Goal: Task Accomplishment & Management: Use online tool/utility

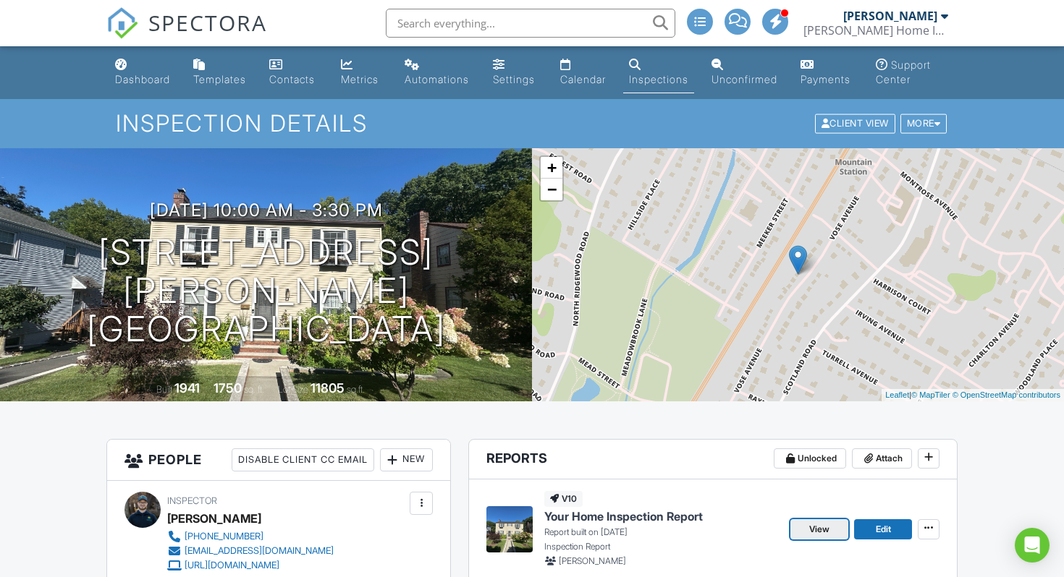
click at [828, 537] on span "View" at bounding box center [819, 529] width 20 height 14
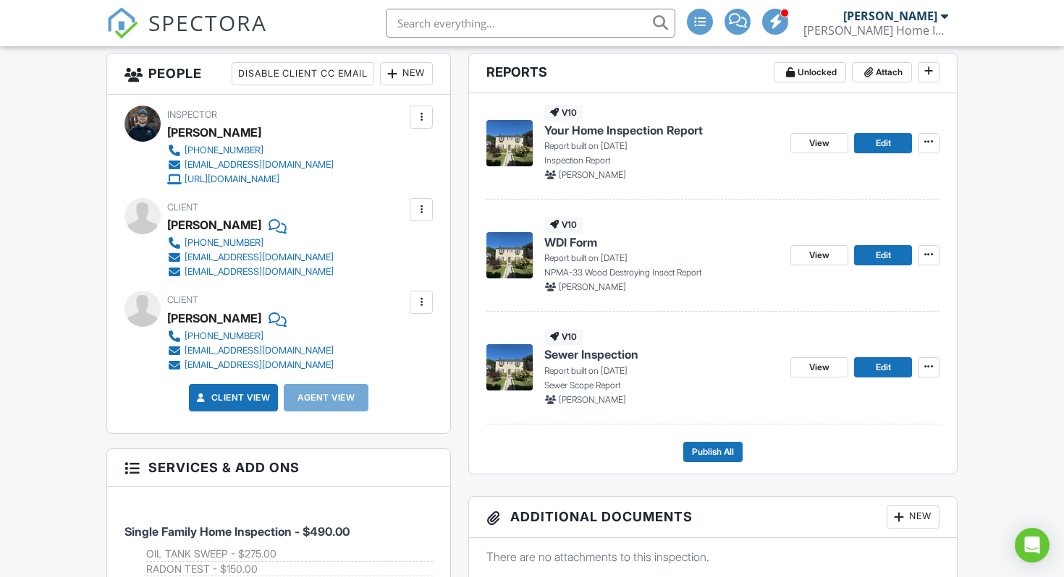
scroll to position [383, 0]
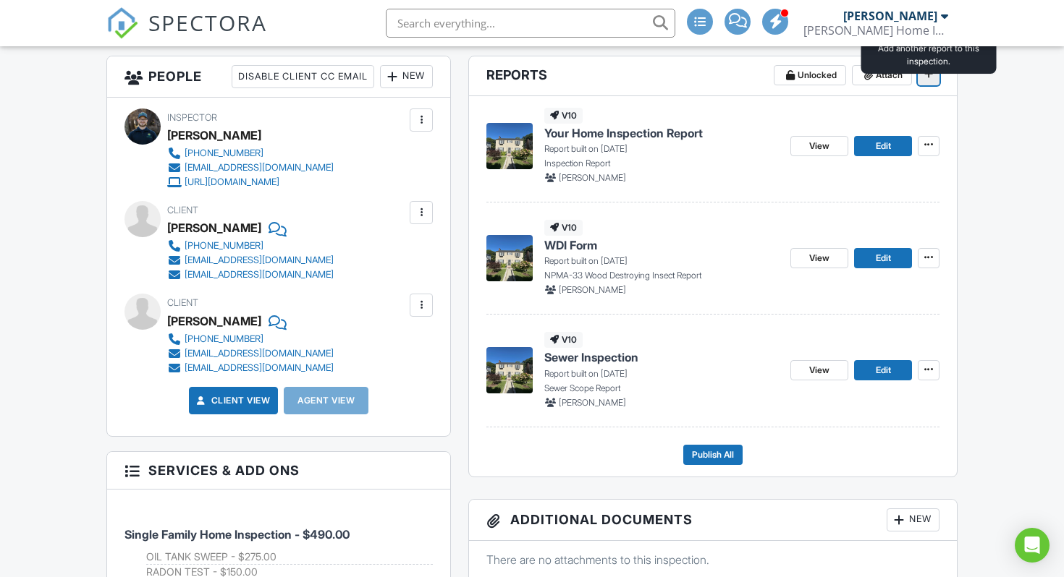
click at [930, 81] on icon at bounding box center [928, 74] width 9 height 14
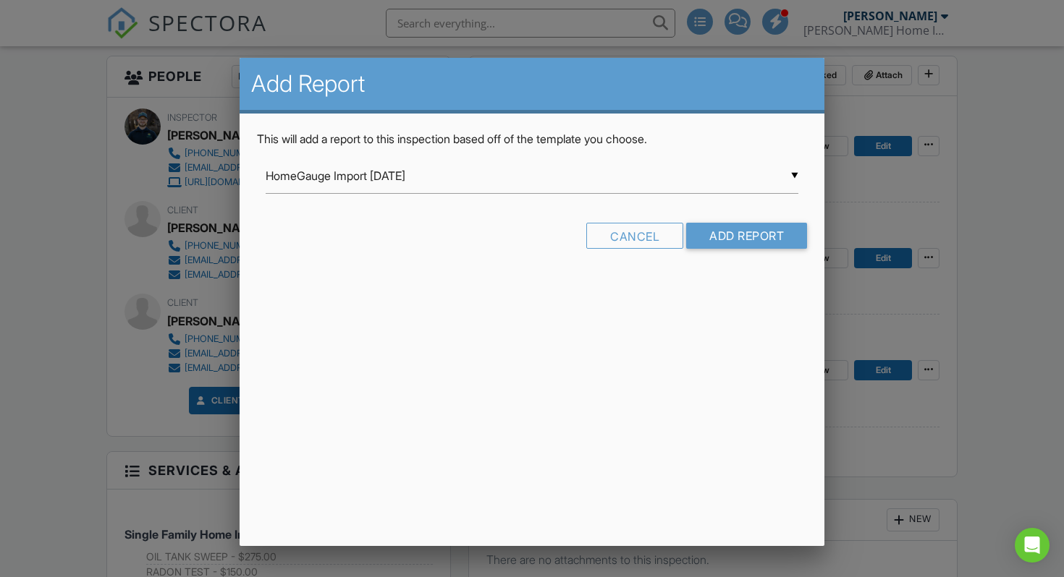
click at [567, 182] on div "▼ HomeGauge Import 2023-08-17 HomeGauge Import 2023-08-17 Home Inspection Repor…" at bounding box center [532, 175] width 533 height 35
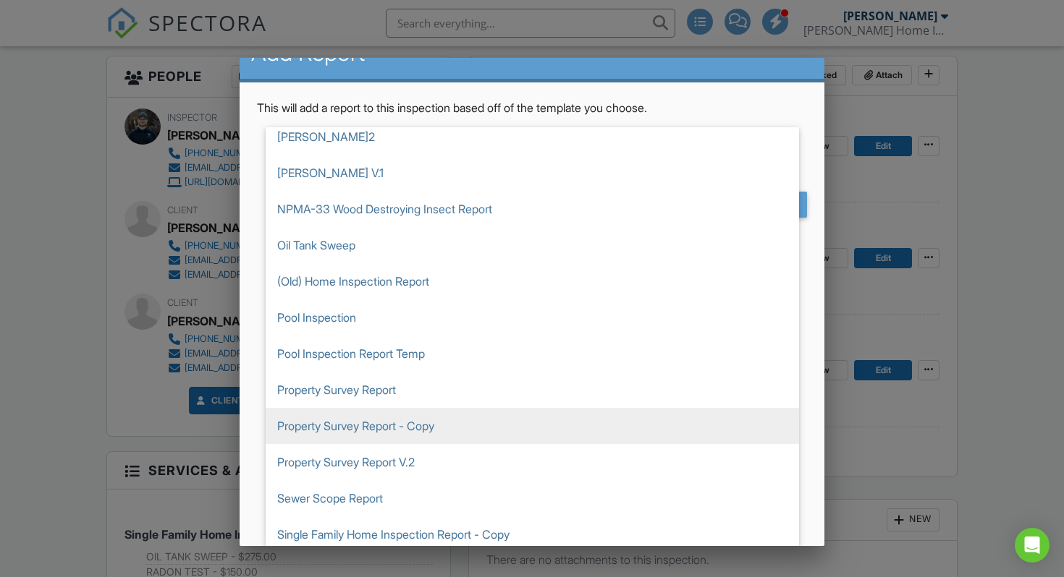
scroll to position [630, 0]
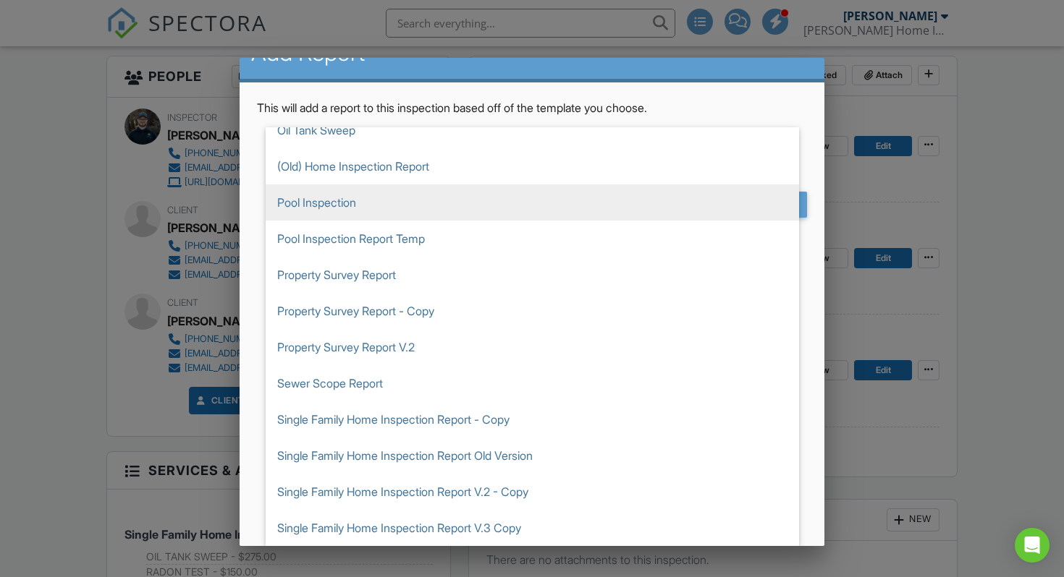
click at [361, 203] on span "Pool Inspection" at bounding box center [532, 202] width 533 height 36
type input "Pool Inspection"
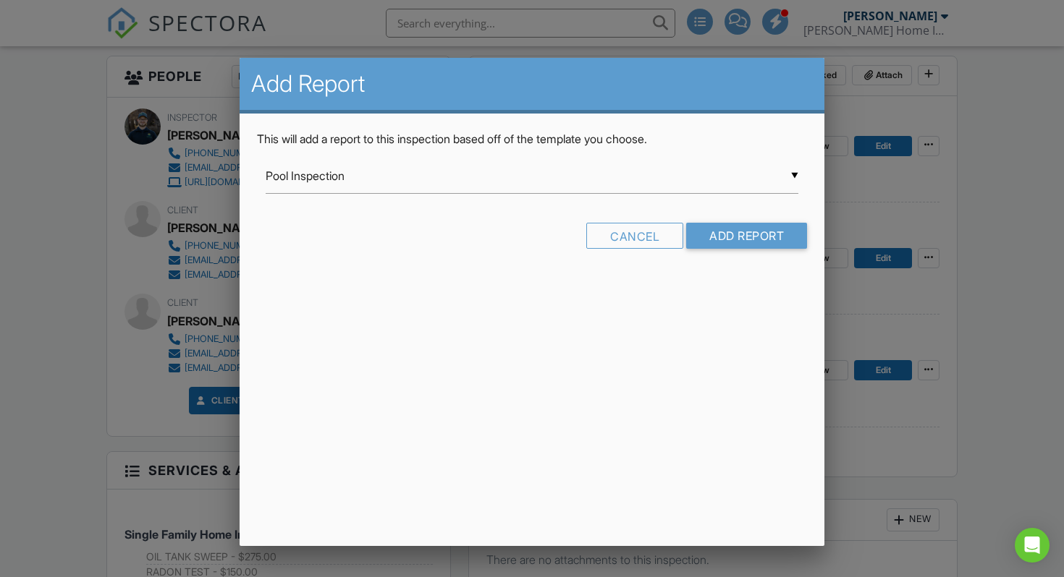
scroll to position [0, 0]
click at [716, 235] on input "Add Report" at bounding box center [746, 236] width 121 height 26
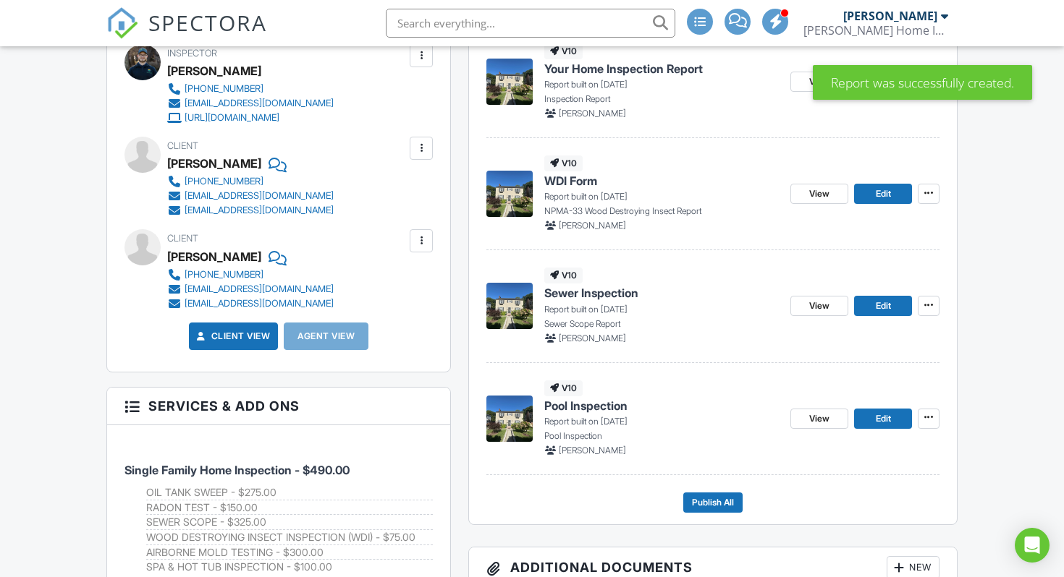
scroll to position [449, 0]
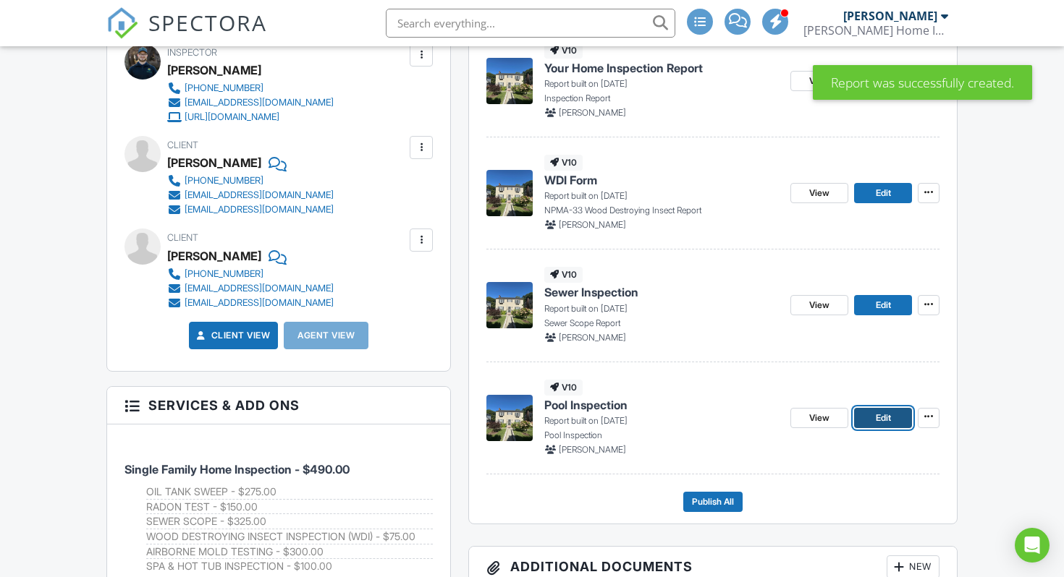
click at [878, 425] on span "Edit" at bounding box center [882, 418] width 15 height 14
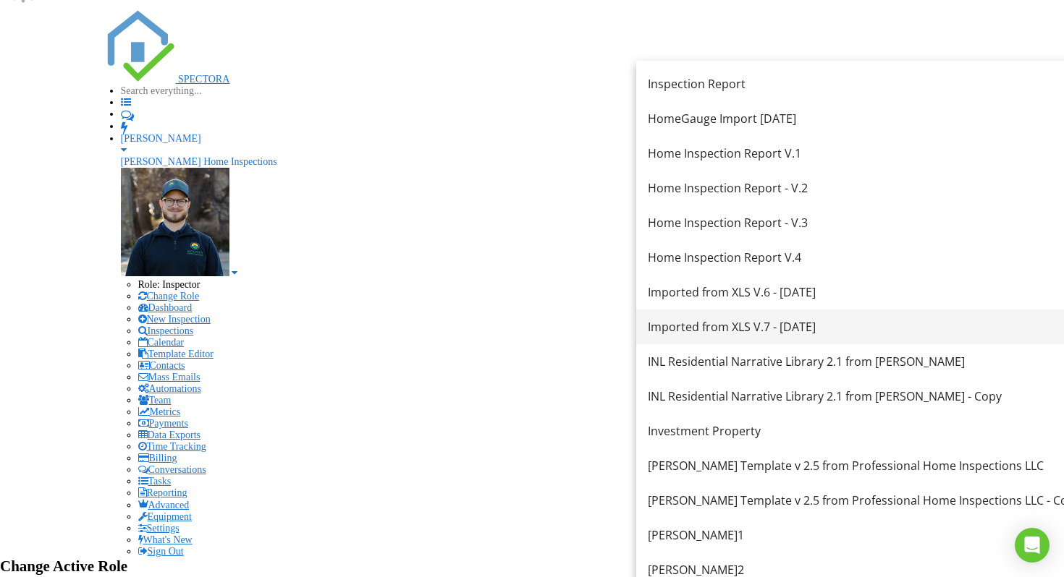
scroll to position [15, 0]
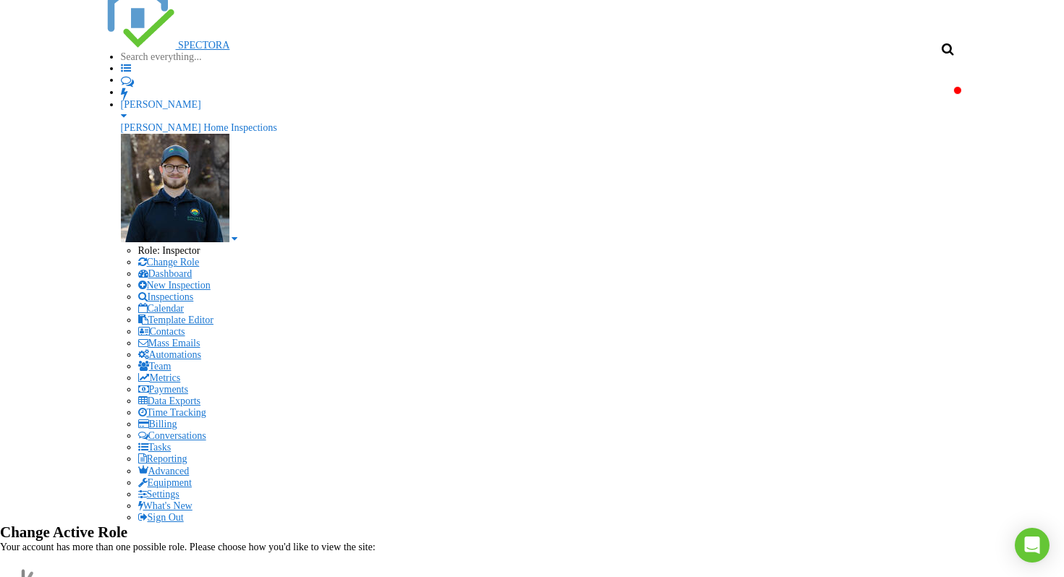
scroll to position [74, 0]
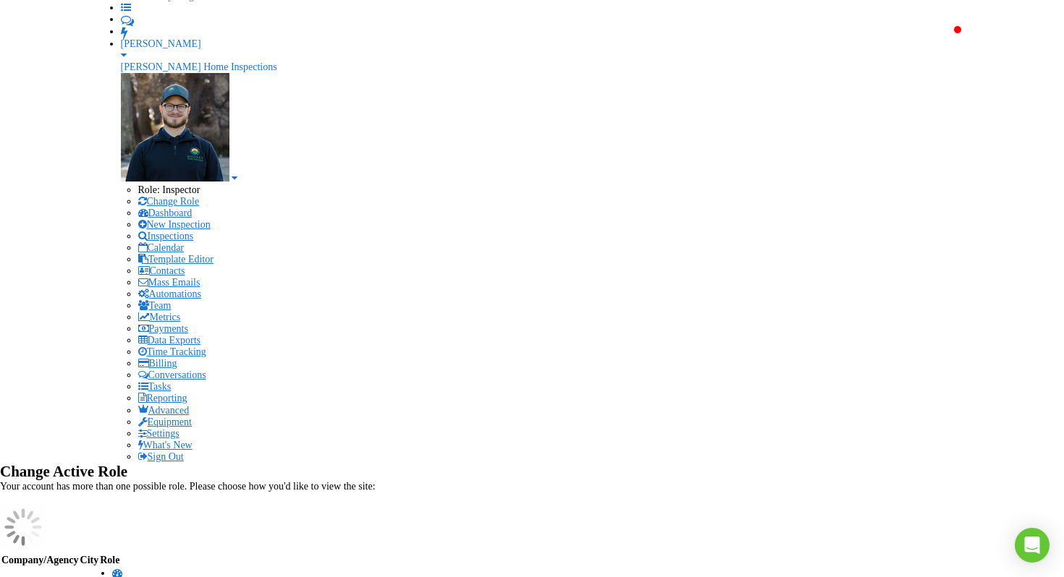
scroll to position [128, 0]
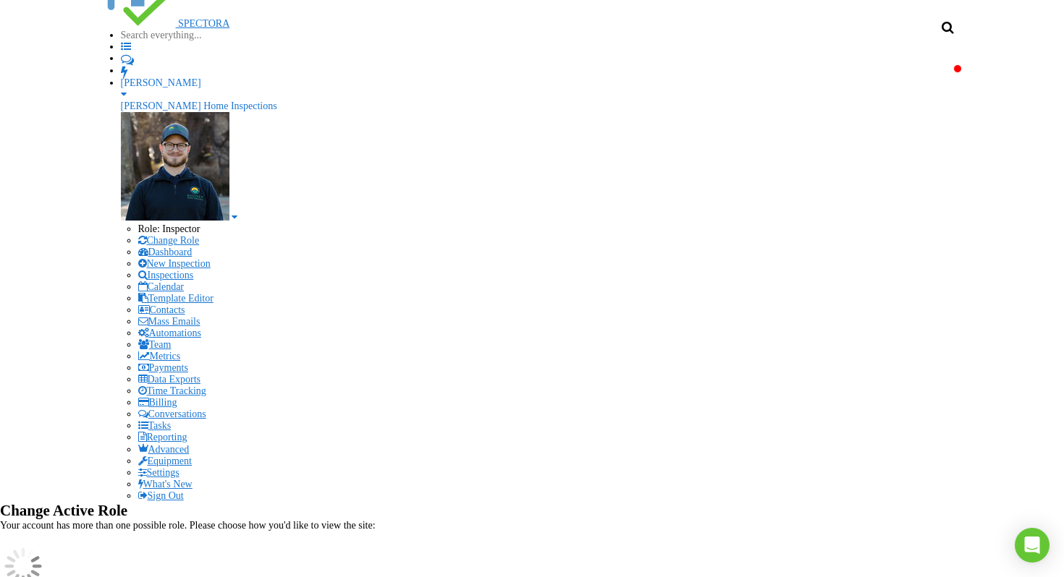
scroll to position [89, 0]
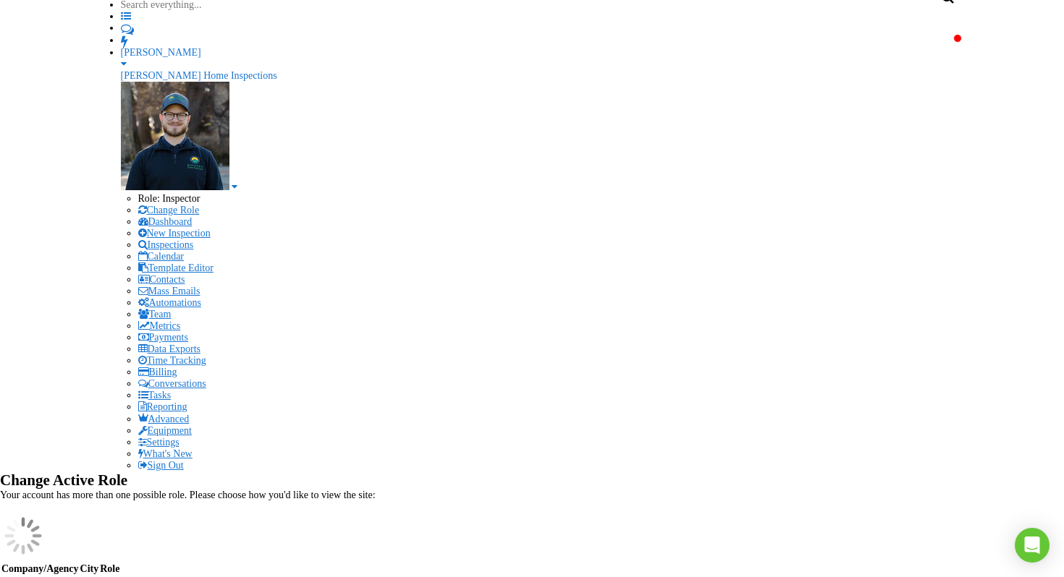
scroll to position [80, 0]
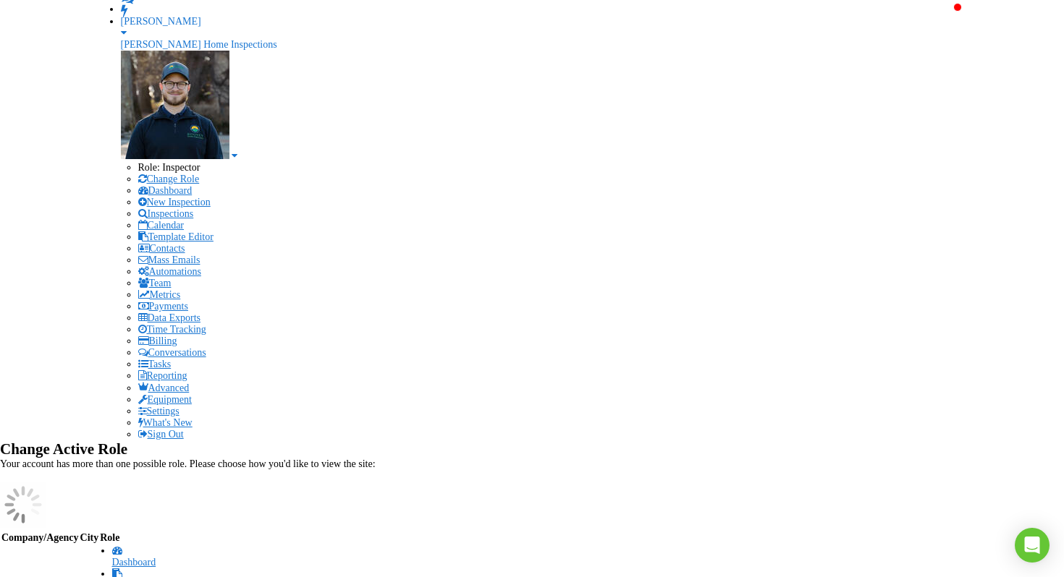
scroll to position [227, 0]
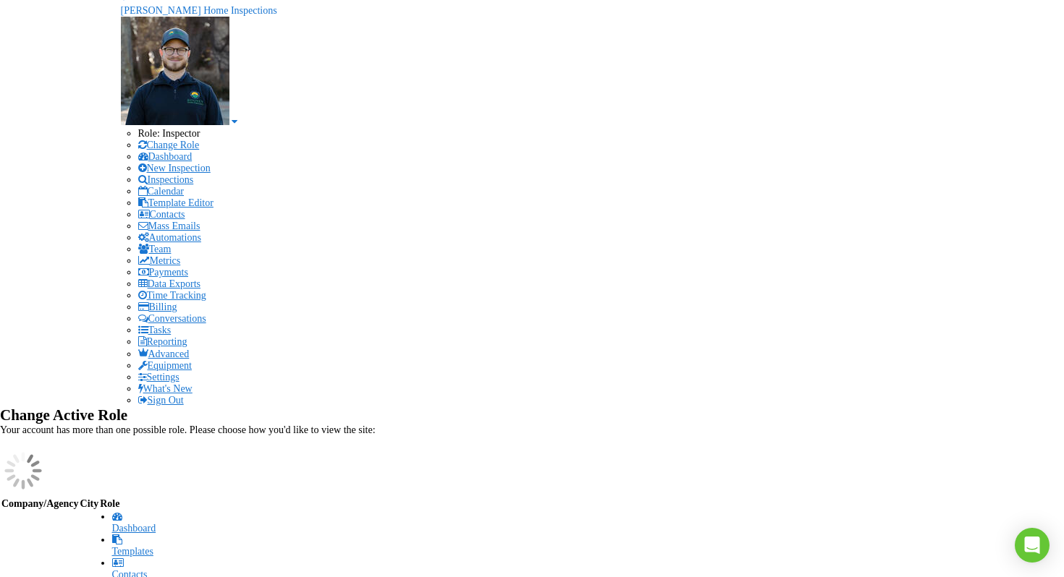
scroll to position [0, 0]
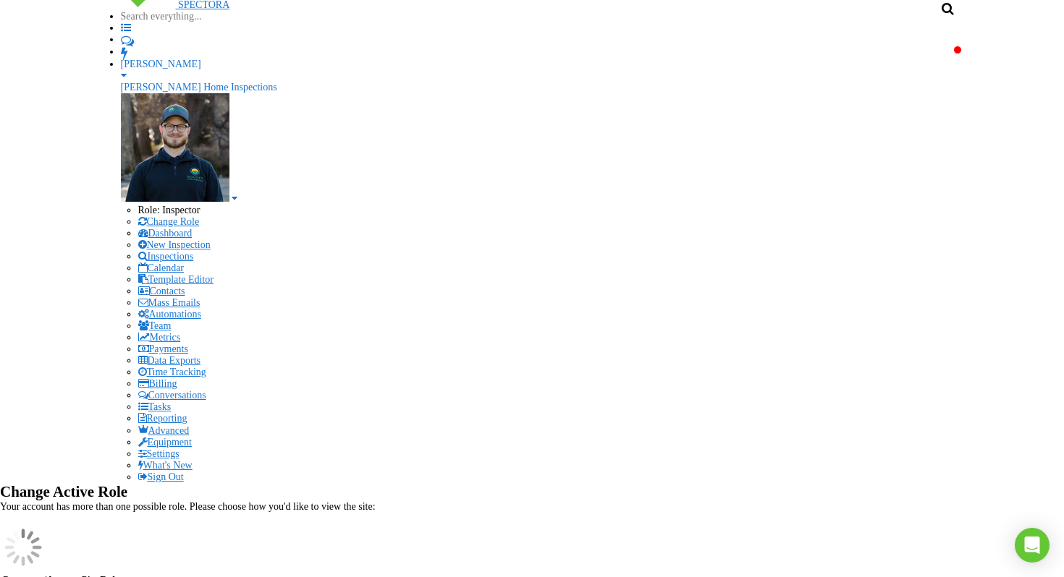
scroll to position [112, 0]
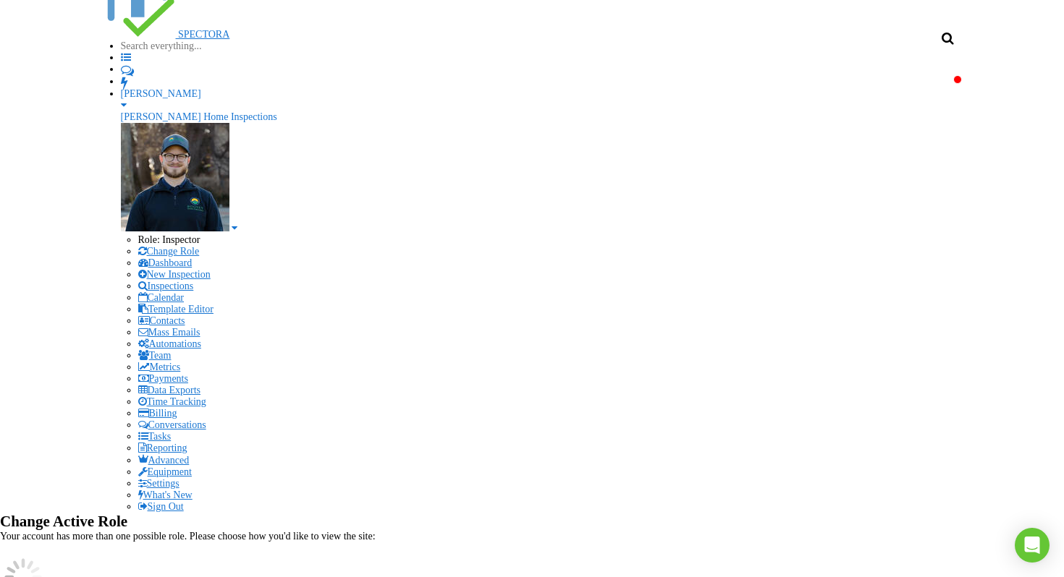
scroll to position [82, 0]
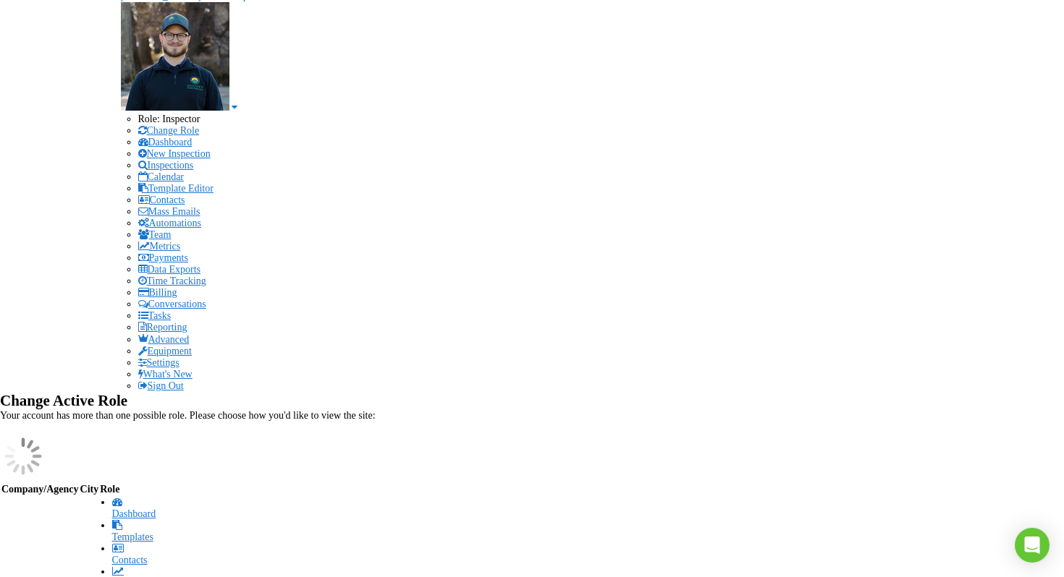
scroll to position [0, 0]
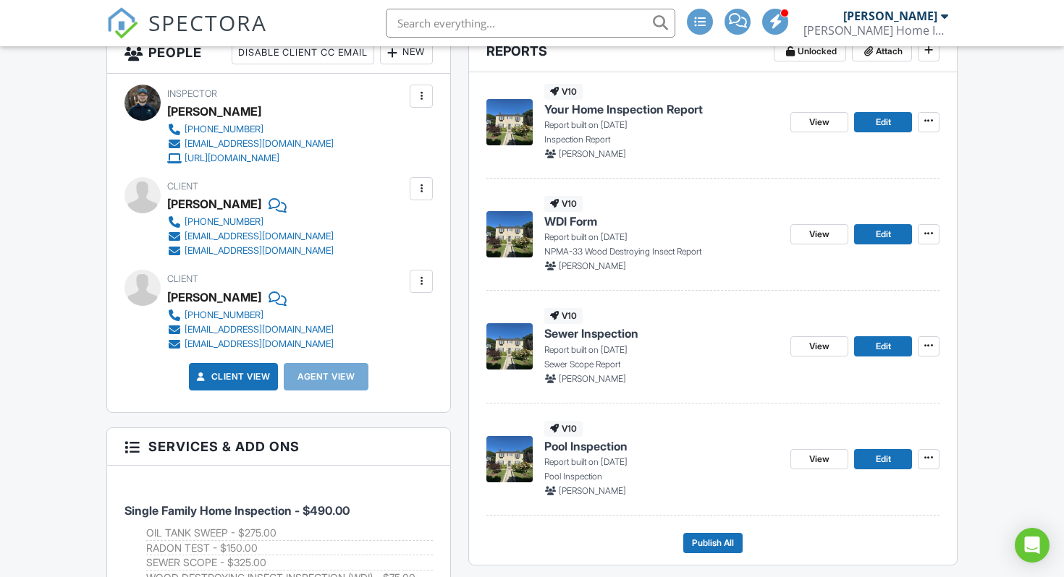
scroll to position [486, 0]
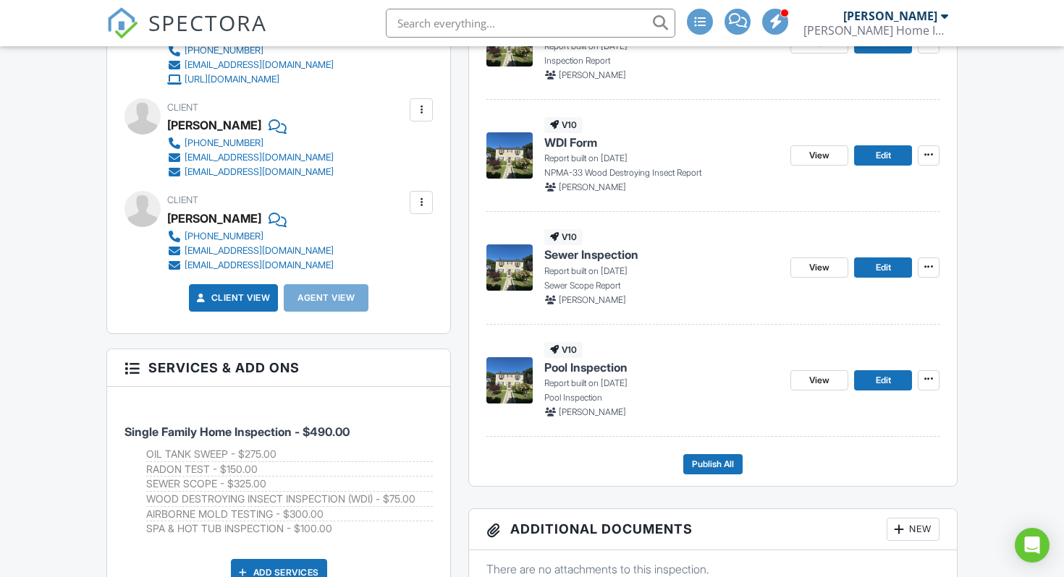
click at [577, 150] on span "WDI Form" at bounding box center [570, 143] width 53 height 16
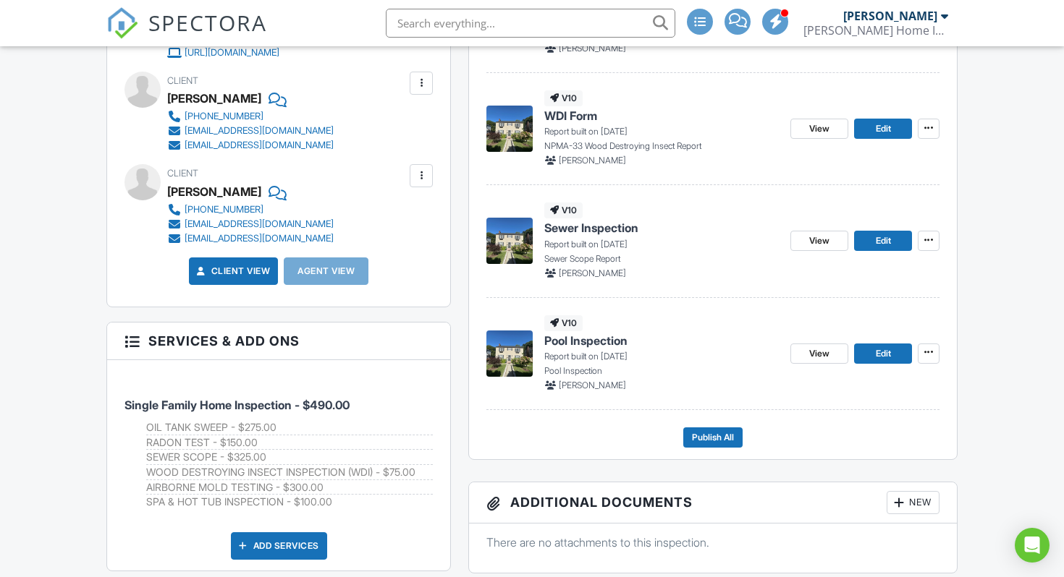
scroll to position [519, 0]
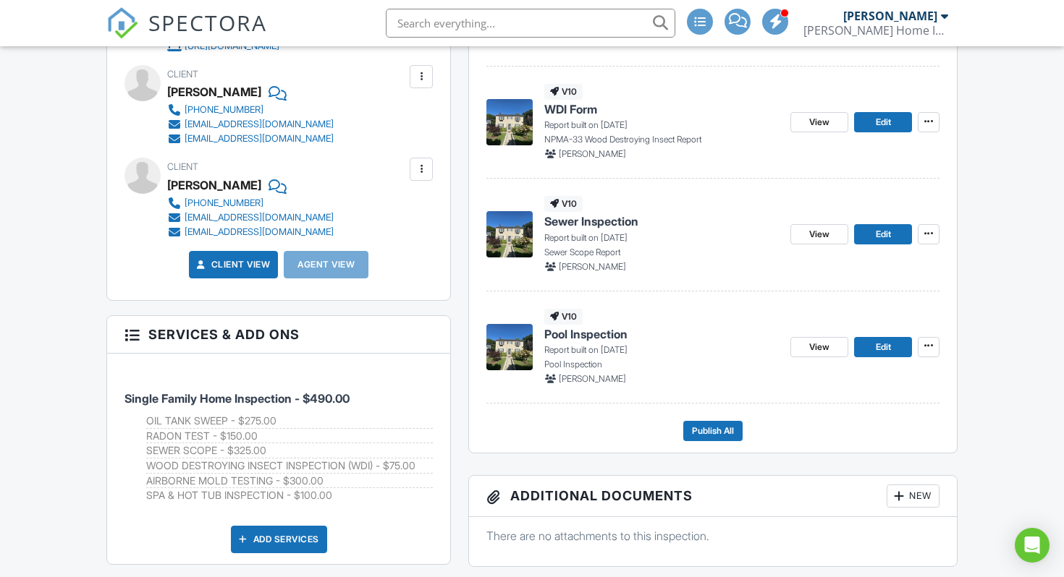
click at [590, 229] on span "Sewer Inspection" at bounding box center [591, 221] width 94 height 16
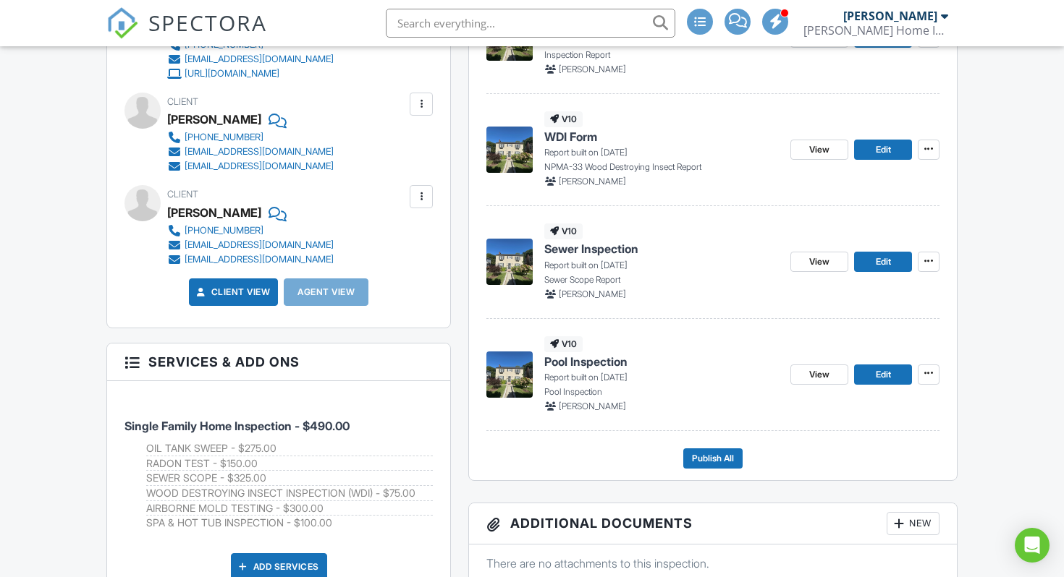
click at [611, 257] on span "Sewer Inspection" at bounding box center [591, 249] width 94 height 16
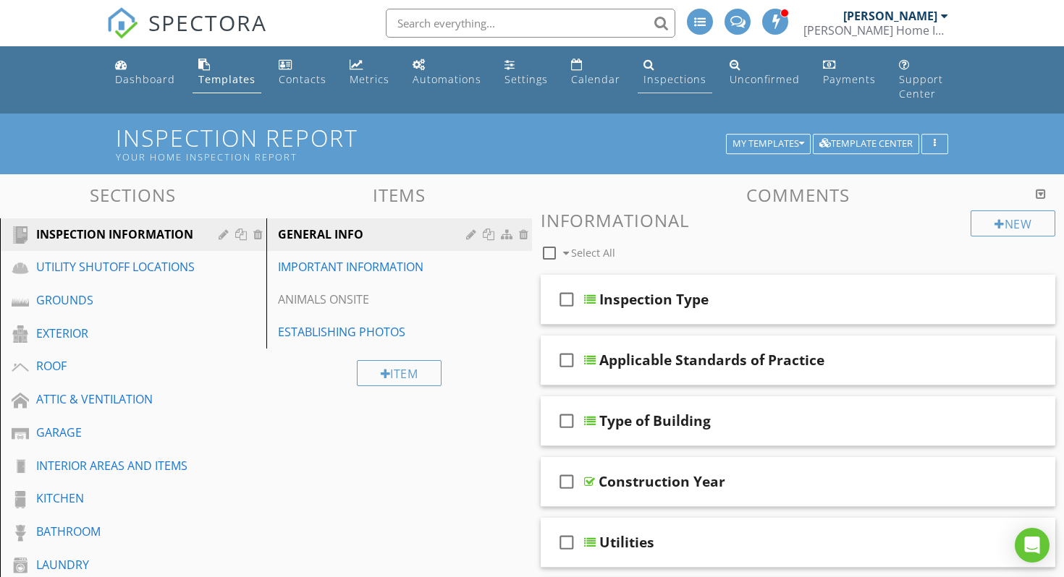
click at [651, 74] on div "Inspections" at bounding box center [674, 79] width 63 height 14
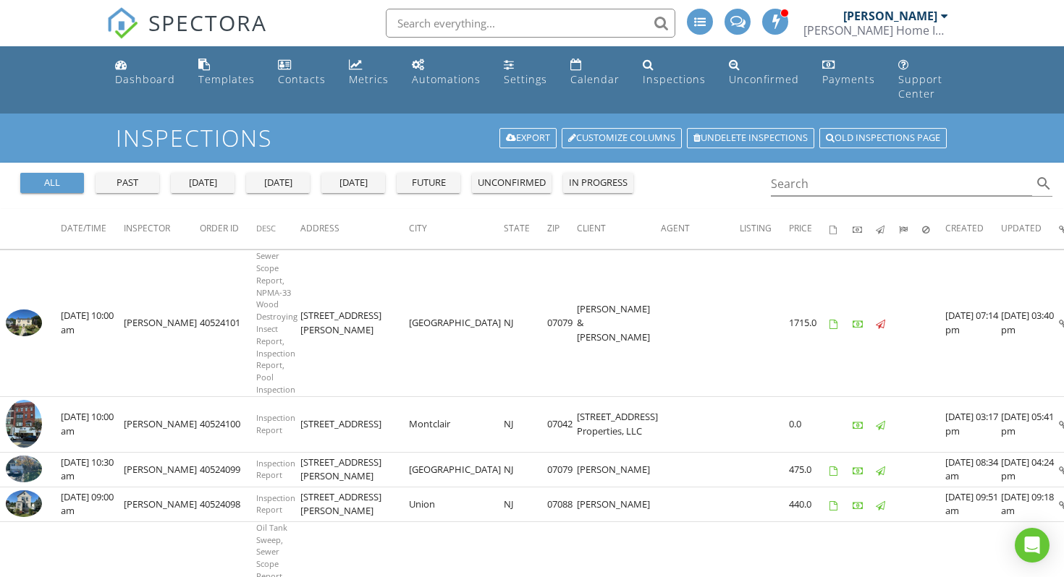
click at [548, 22] on input "text" at bounding box center [530, 23] width 289 height 29
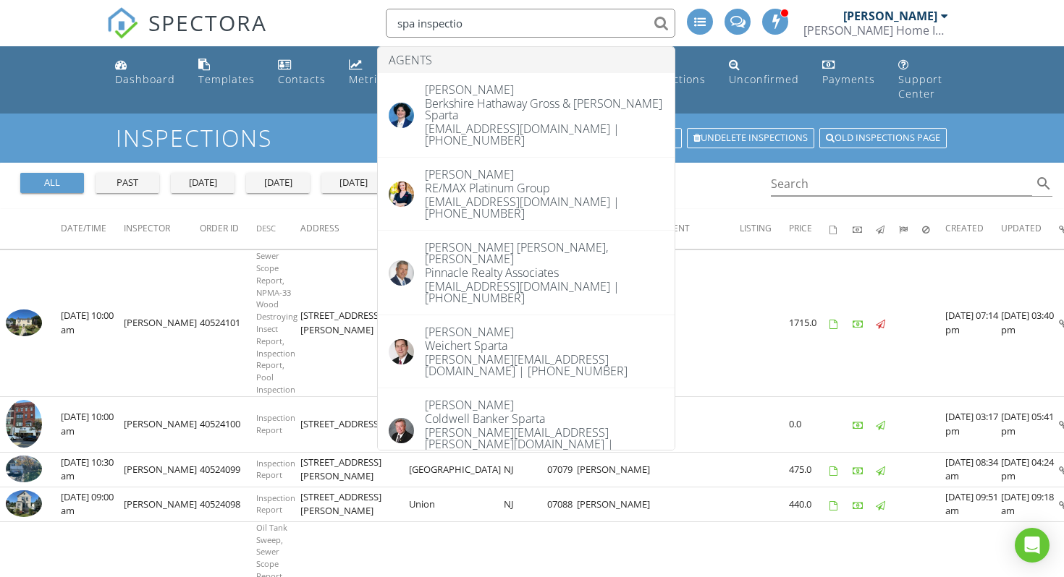
type input "spa inspection"
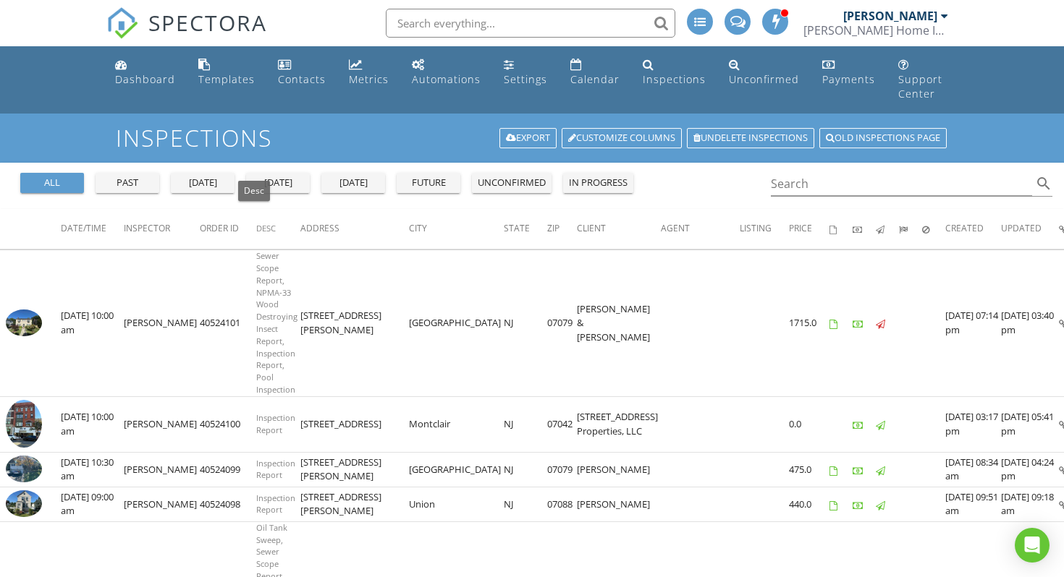
click at [256, 223] on span "Desc" at bounding box center [266, 228] width 20 height 11
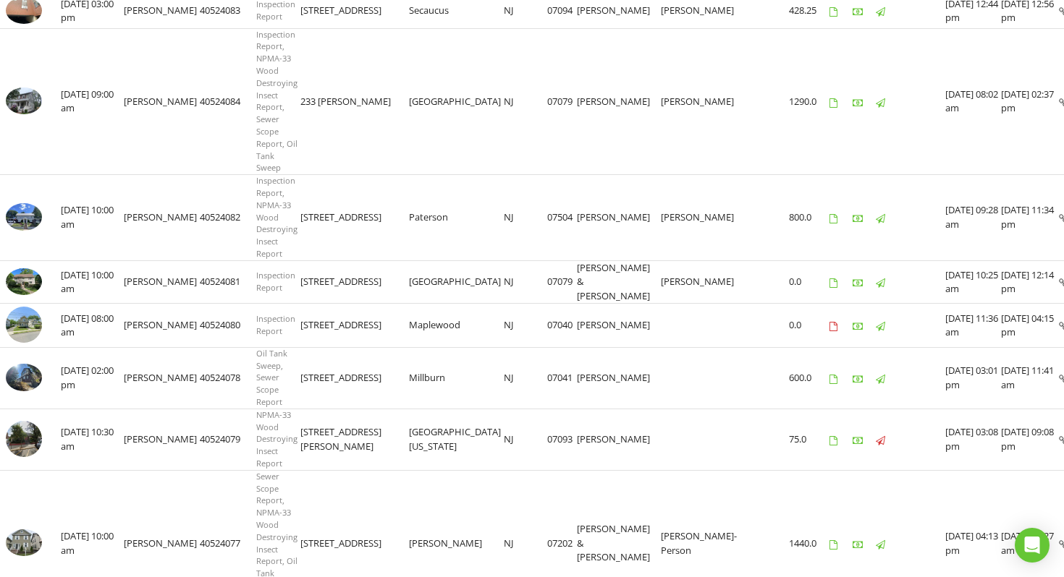
scroll to position [1679, 0]
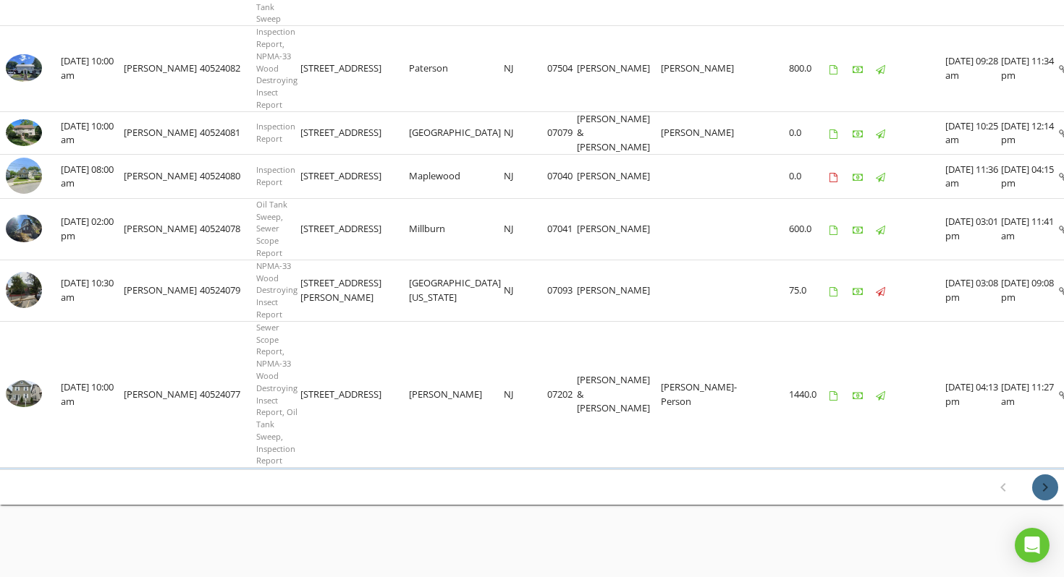
click at [1042, 489] on icon "chevron_right" at bounding box center [1044, 487] width 17 height 17
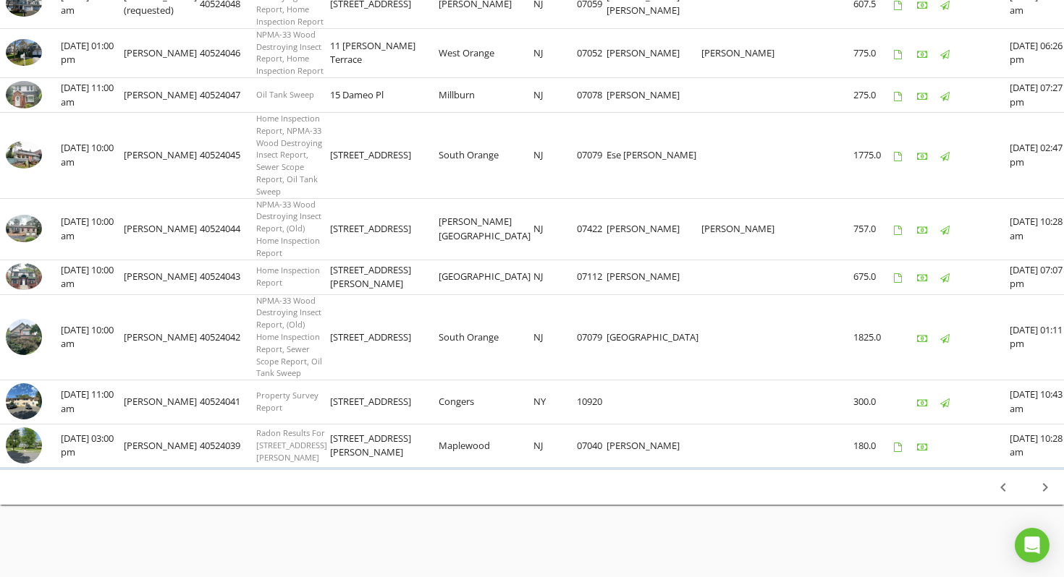
scroll to position [1886, 0]
click at [1043, 487] on icon "chevron_right" at bounding box center [1044, 487] width 17 height 17
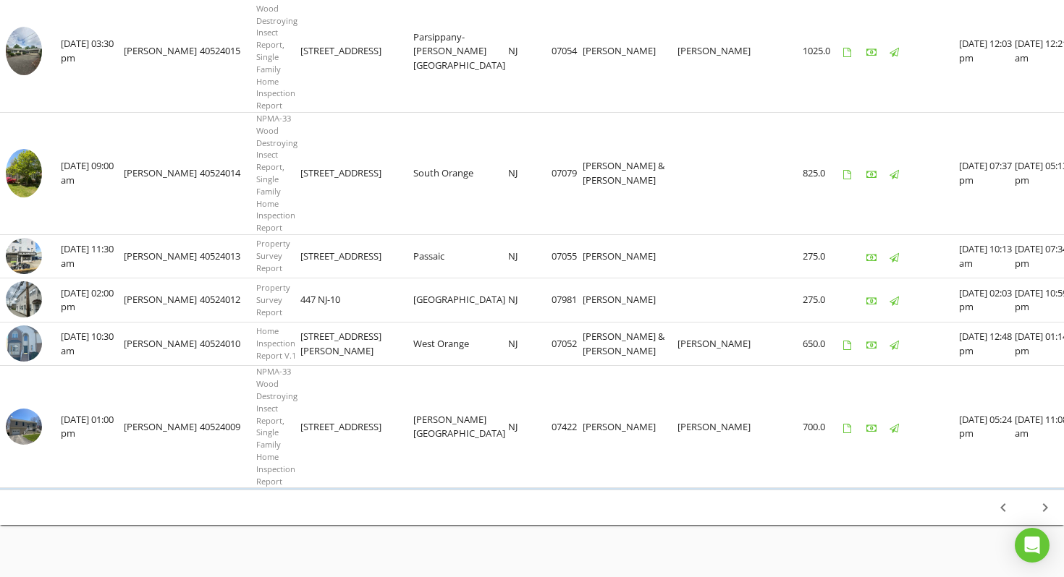
scroll to position [2001, 0]
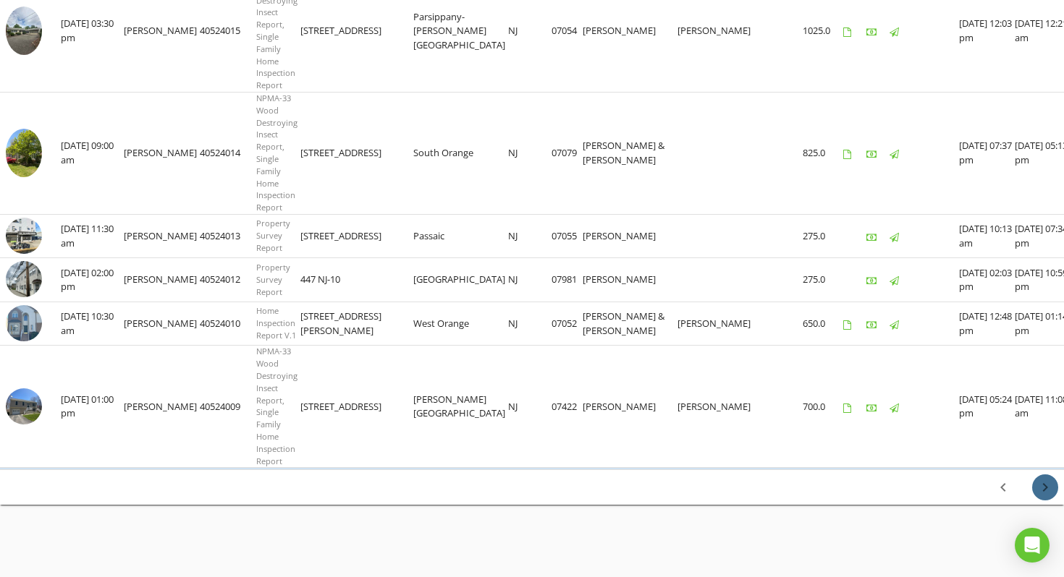
click at [1046, 488] on icon "chevron_right" at bounding box center [1044, 487] width 17 height 17
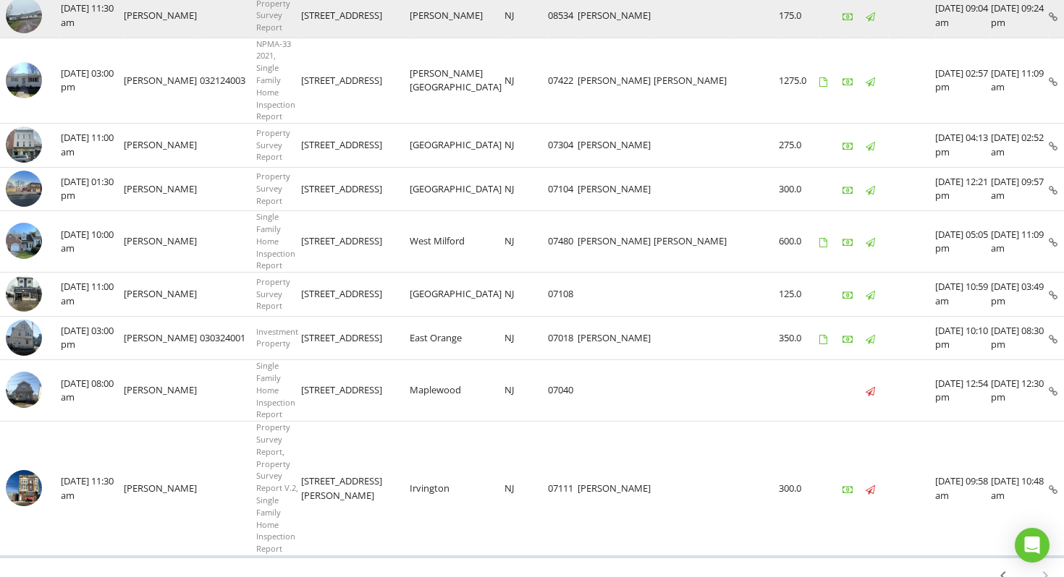
scroll to position [524, 0]
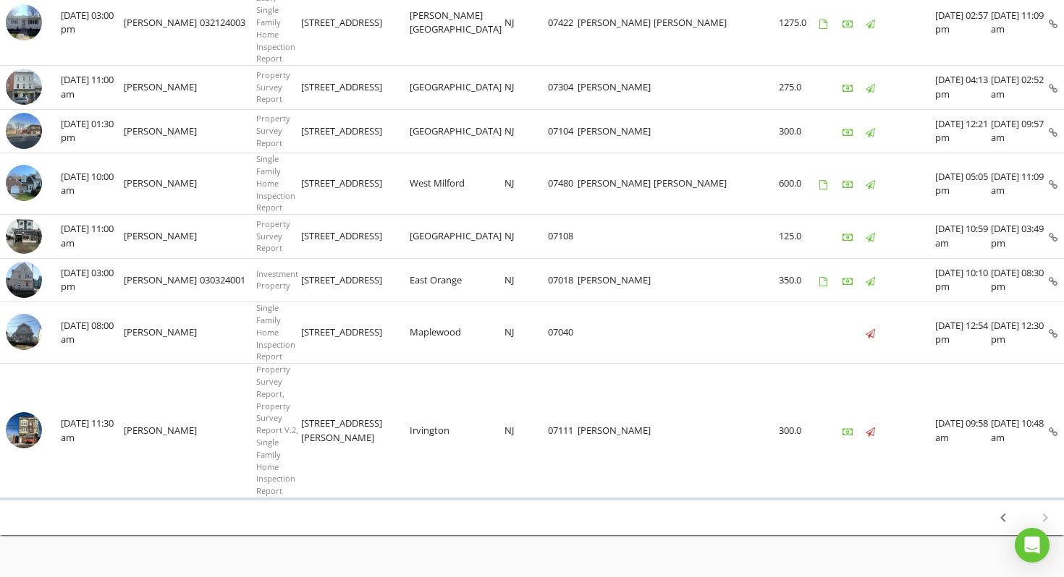
click at [1046, 501] on div "76-76 of 76 chevron_left chevron_right" at bounding box center [1024, 518] width 80 height 35
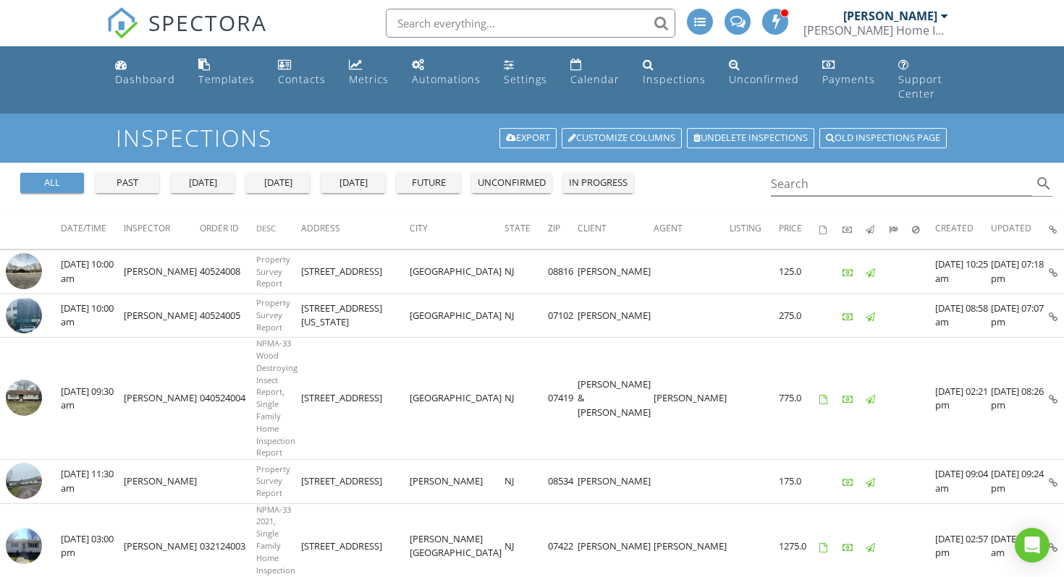
scroll to position [537, 0]
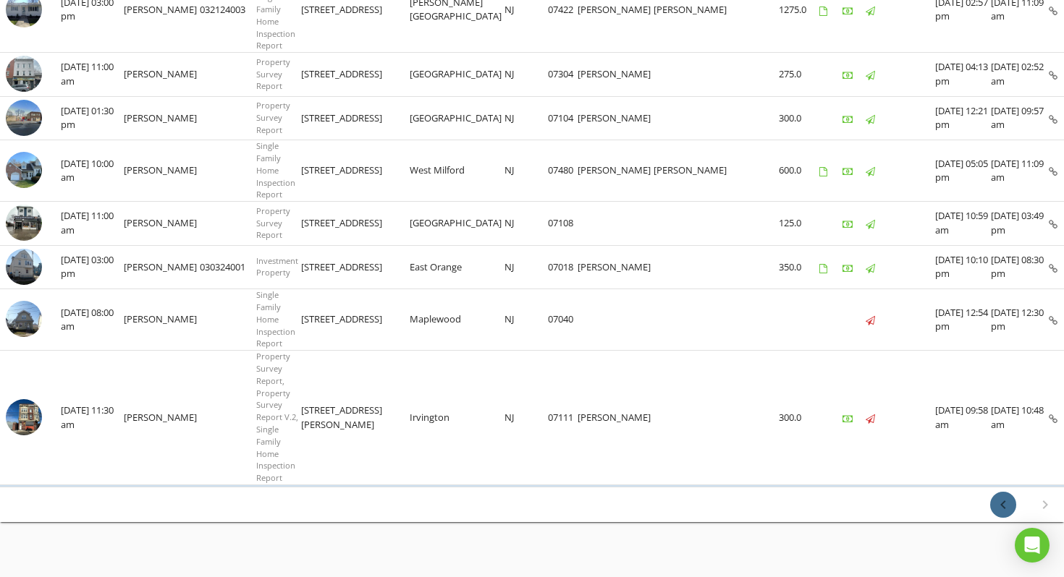
click at [1006, 496] on icon "chevron_left" at bounding box center [1002, 504] width 17 height 17
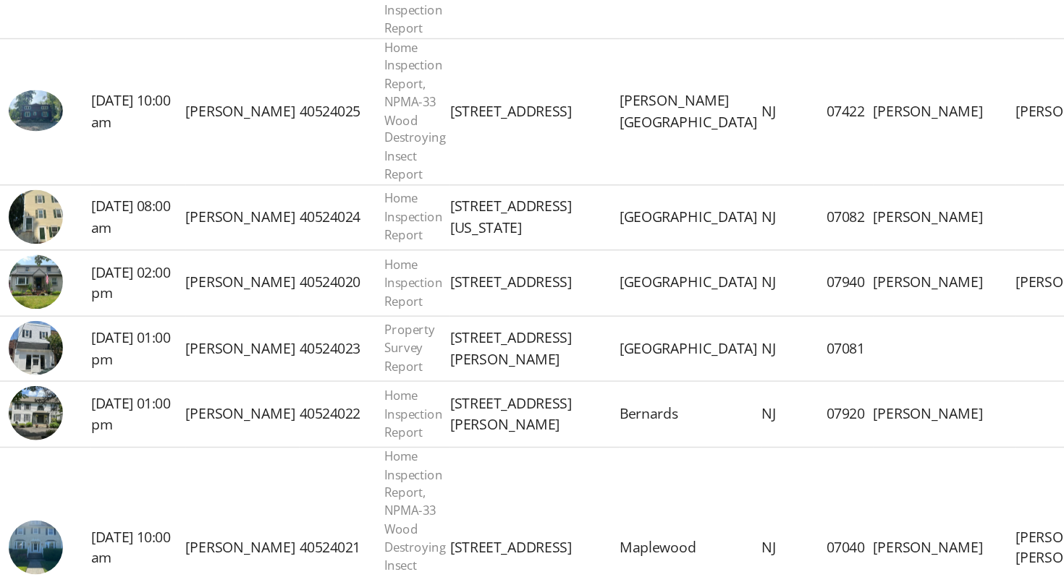
scroll to position [817, 0]
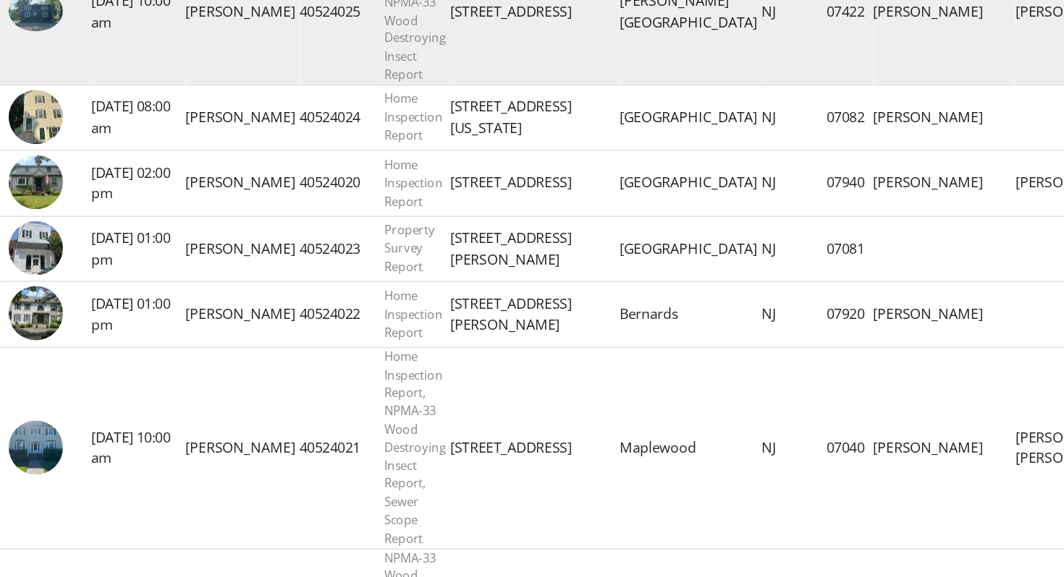
drag, startPoint x: 23, startPoint y: 401, endPoint x: 121, endPoint y: 192, distance: 230.1
click at [0, 192] on tbody "check_box_outline_blank 09/03/2024 10:00 am Erik Rooney 40524037 Home Inspectio…" at bounding box center [549, 541] width 1098 height 2216
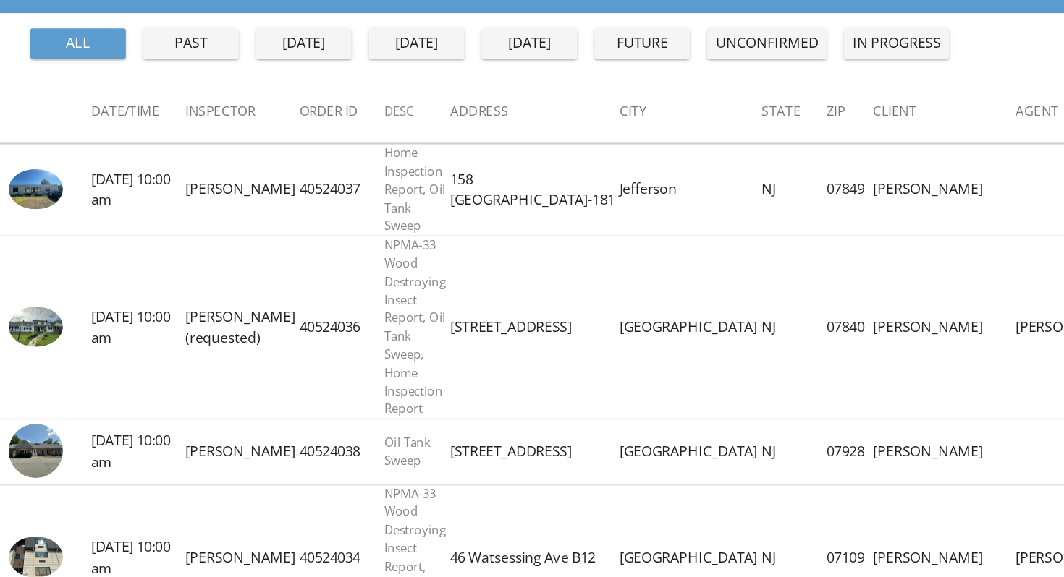
scroll to position [0, 0]
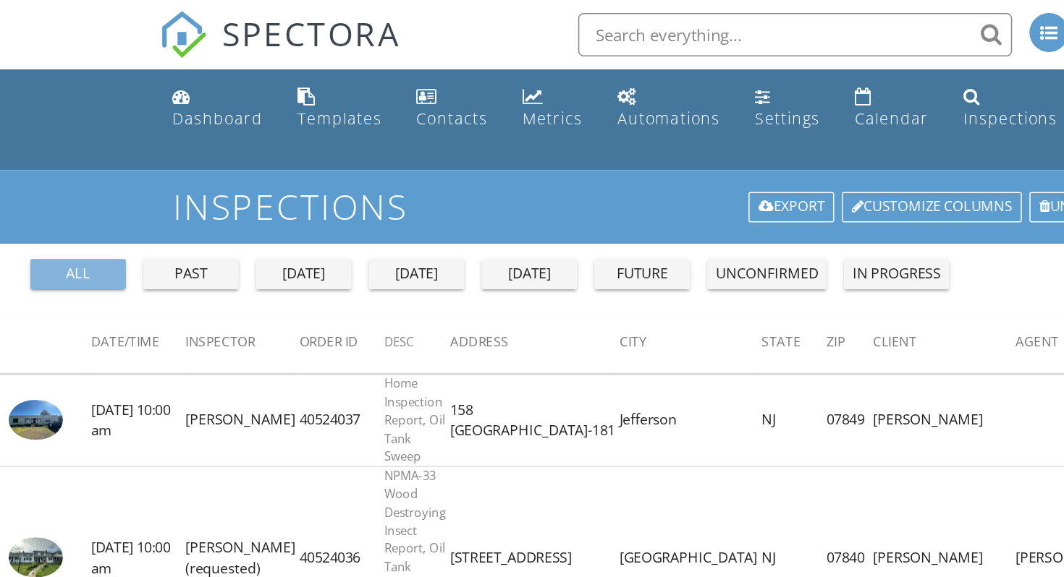
click at [60, 176] on div "all" at bounding box center [52, 183] width 52 height 14
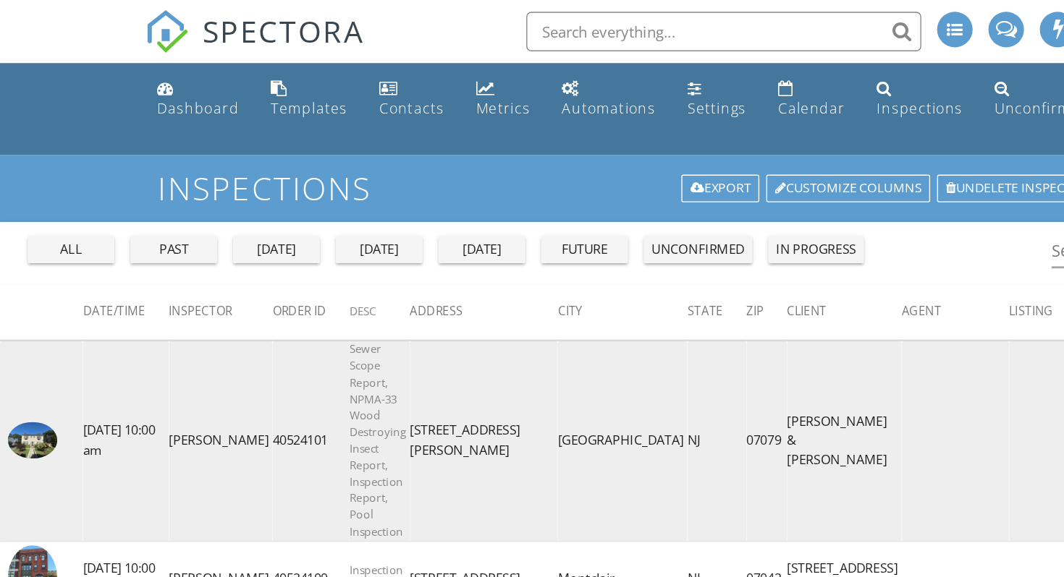
click at [25, 310] on img at bounding box center [24, 323] width 36 height 27
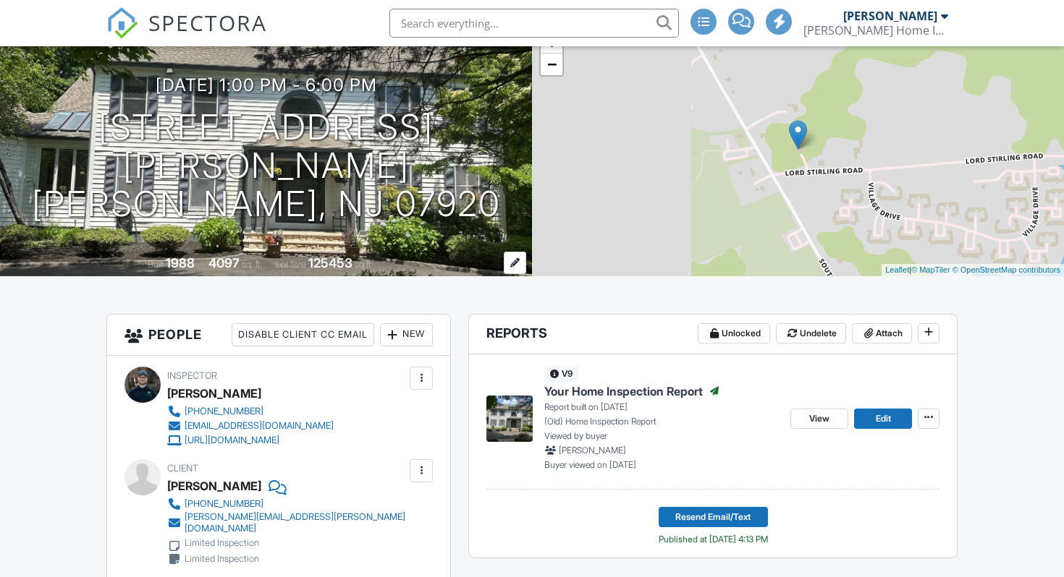
scroll to position [110, 0]
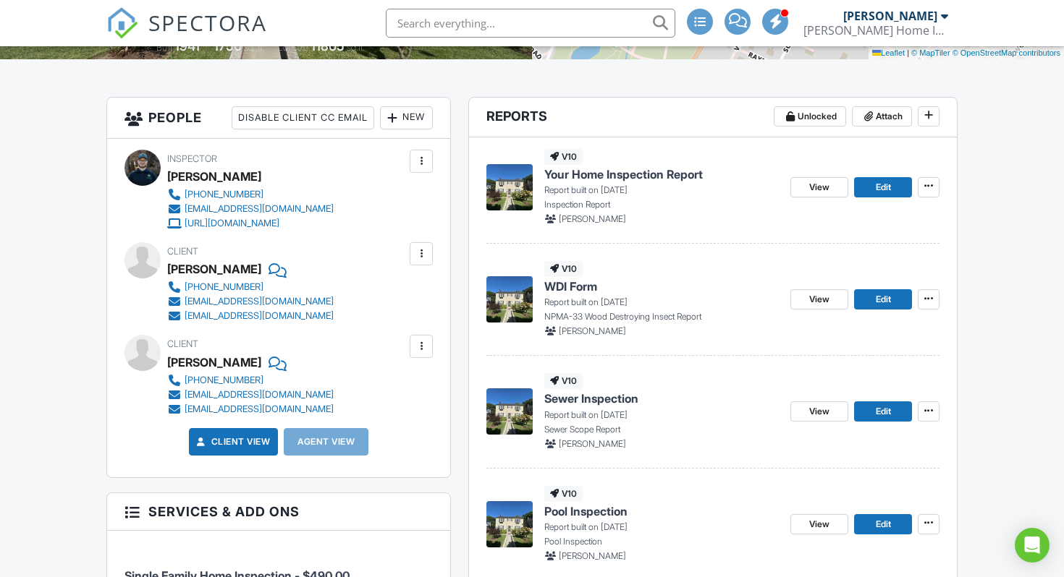
scroll to position [358, 0]
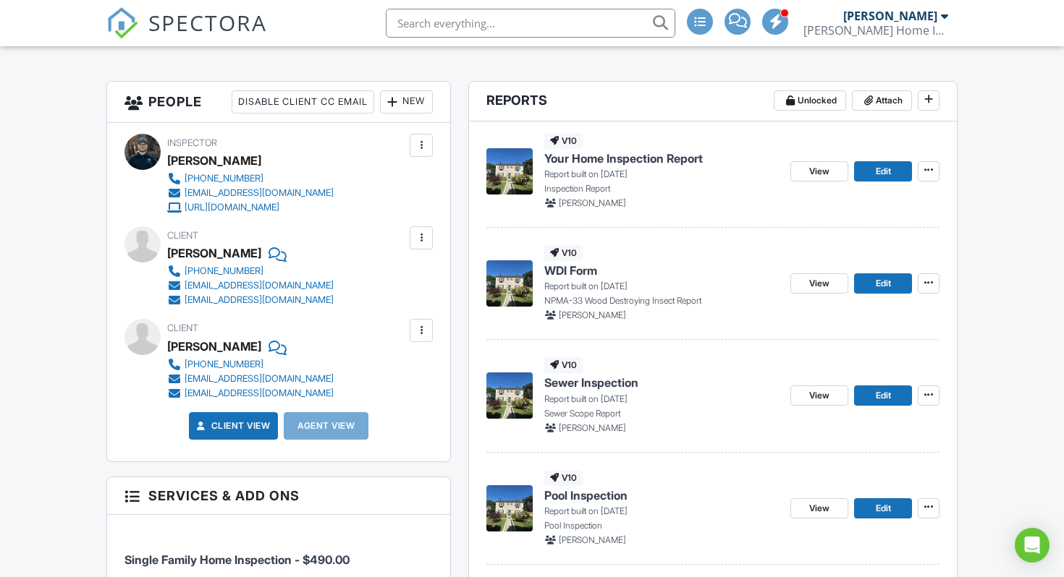
click at [648, 166] on span "Your Home Inspection Report" at bounding box center [623, 158] width 158 height 16
